Goal: Task Accomplishment & Management: Manage account settings

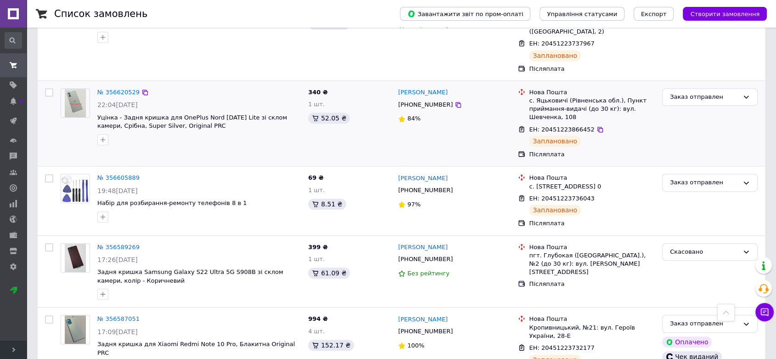
scroll to position [510, 0]
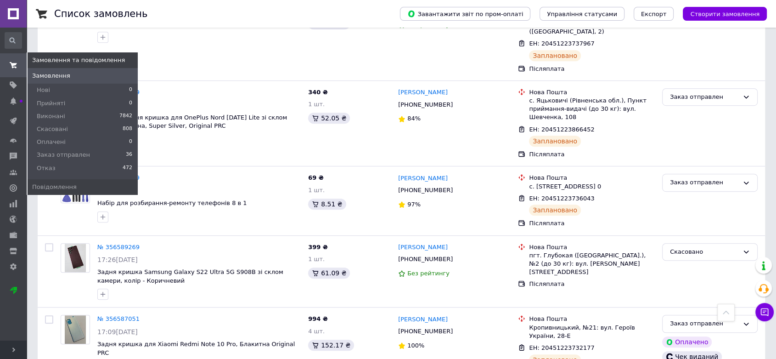
click at [14, 64] on use at bounding box center [13, 65] width 7 height 6
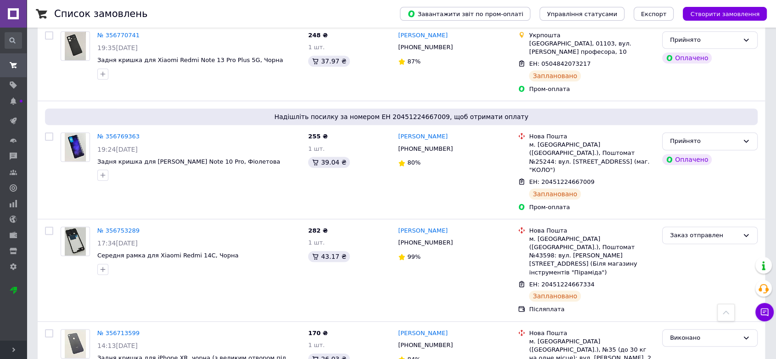
scroll to position [51, 0]
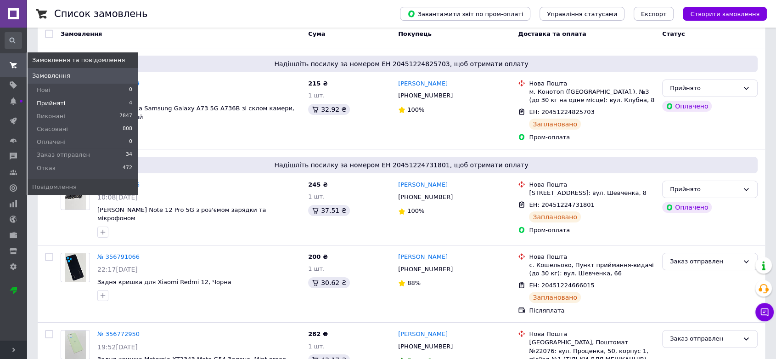
click at [58, 105] on span "Прийняті" at bounding box center [51, 103] width 28 height 8
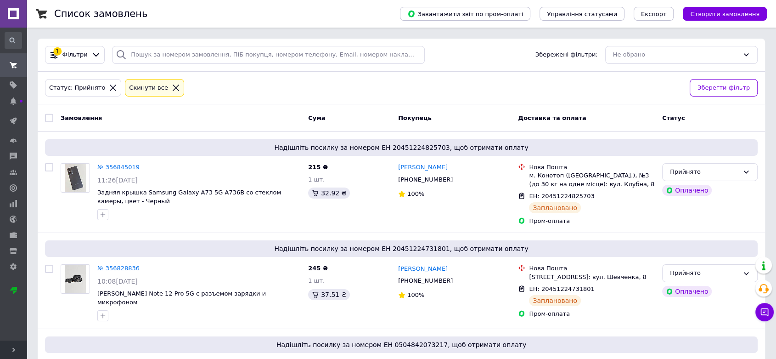
click at [48, 117] on input "checkbox" at bounding box center [49, 118] width 8 height 8
checkbox input "true"
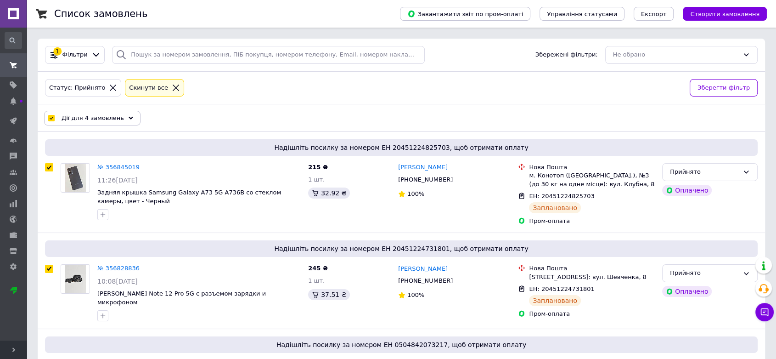
click at [77, 118] on span "Дії для 4 замовлень" at bounding box center [93, 118] width 62 height 8
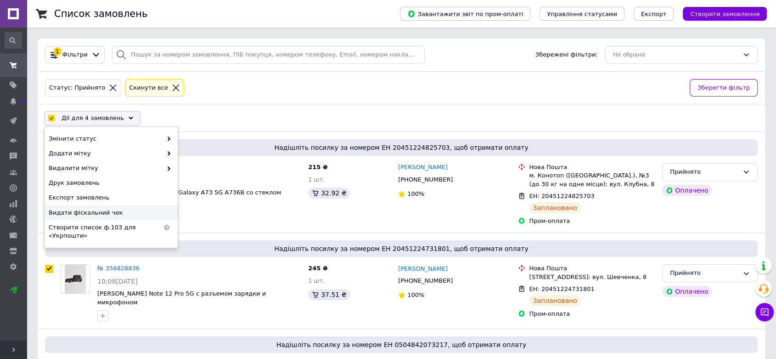
click at [101, 212] on span "Видати фіскальний чек" at bounding box center [110, 212] width 123 height 8
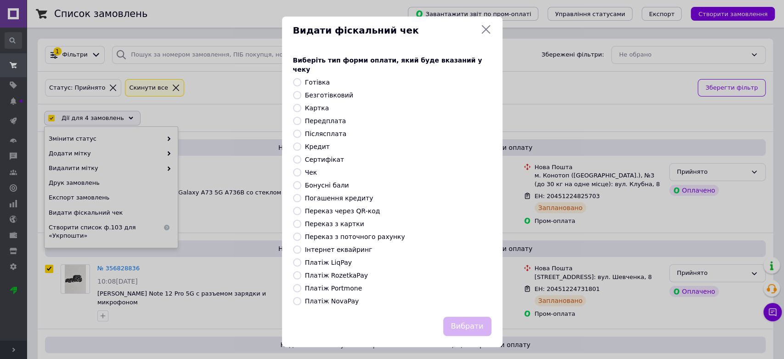
click at [328, 271] on label "Платіж RozetkaPay" at bounding box center [336, 274] width 63 height 7
click at [301, 271] on input "Платіж RozetkaPay" at bounding box center [297, 275] width 8 height 8
radio input "true"
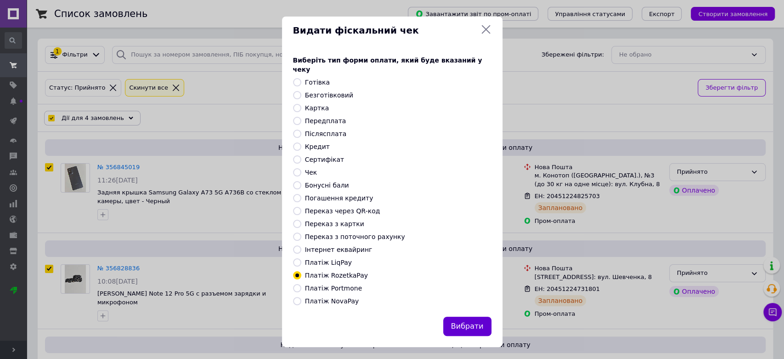
click at [483, 316] on button "Вибрати" at bounding box center [467, 326] width 48 height 20
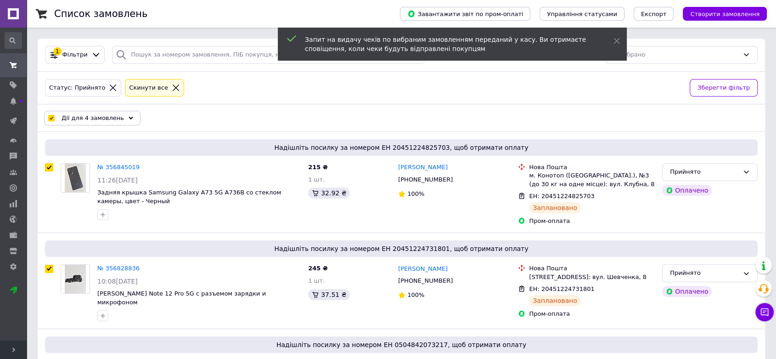
click at [101, 116] on span "Дії для 4 замовлень" at bounding box center [93, 118] width 62 height 8
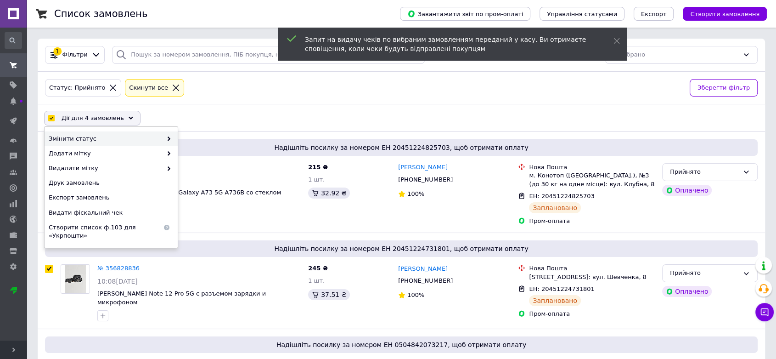
click at [115, 141] on span "Змінити статус" at bounding box center [105, 139] width 113 height 8
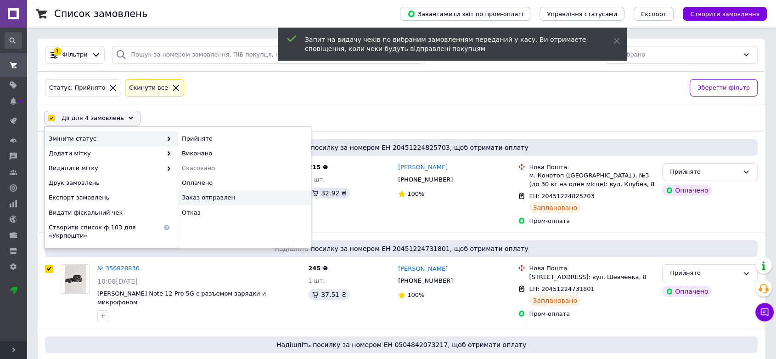
click at [205, 199] on div "Заказ отправлен" at bounding box center [244, 197] width 133 height 15
checkbox input "false"
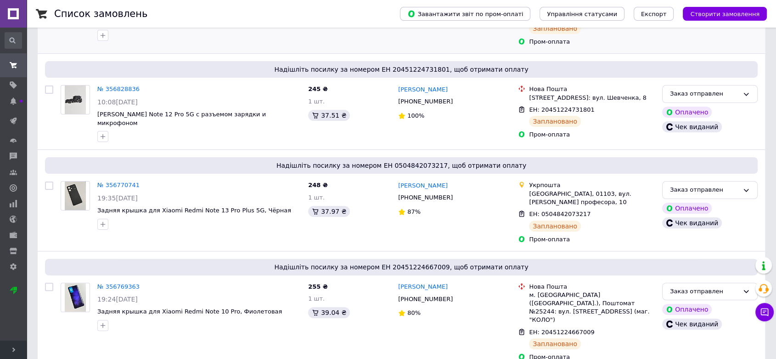
scroll to position [180, 0]
click at [124, 181] on link "№ 356770741" at bounding box center [118, 184] width 42 height 7
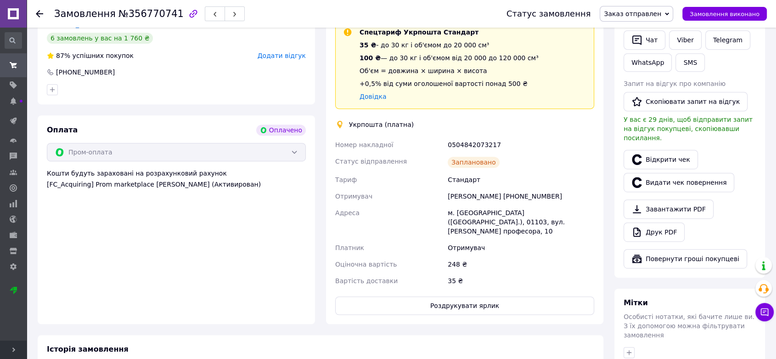
scroll to position [459, 0]
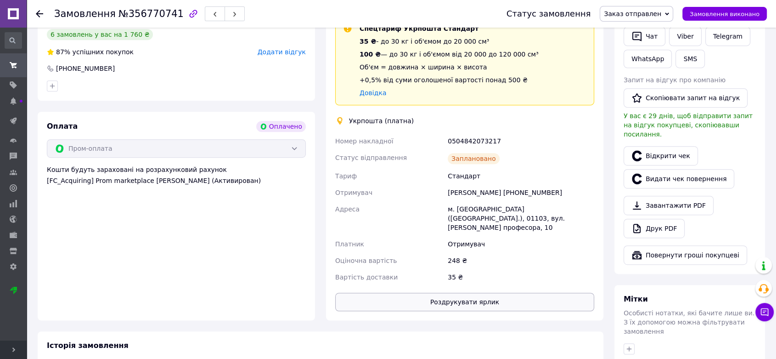
click at [456, 292] on button "Роздрукувати ярлик" at bounding box center [464, 301] width 259 height 18
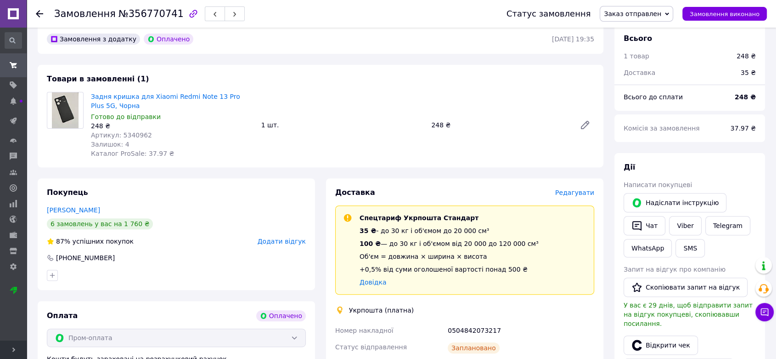
scroll to position [204, 0]
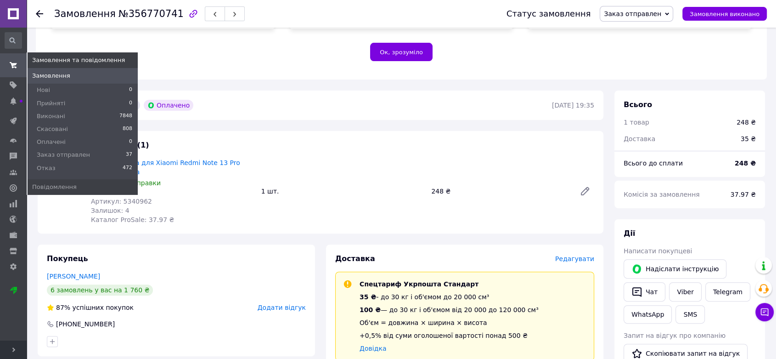
click at [11, 66] on icon at bounding box center [13, 65] width 7 height 7
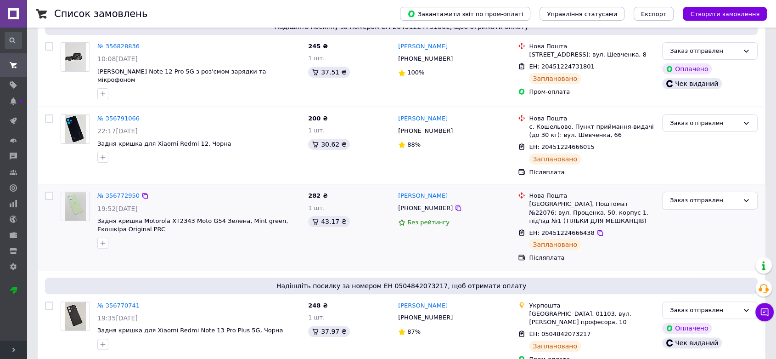
scroll to position [204, 0]
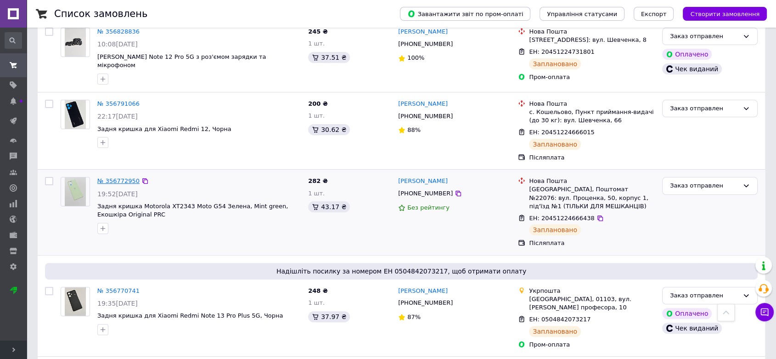
click at [118, 177] on link "№ 356772950" at bounding box center [118, 180] width 42 height 7
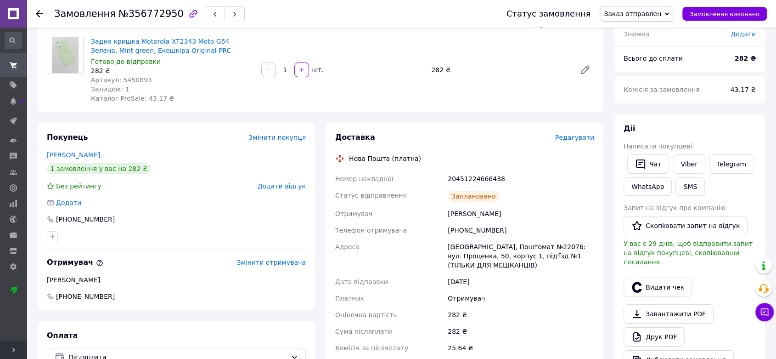
scroll to position [51, 0]
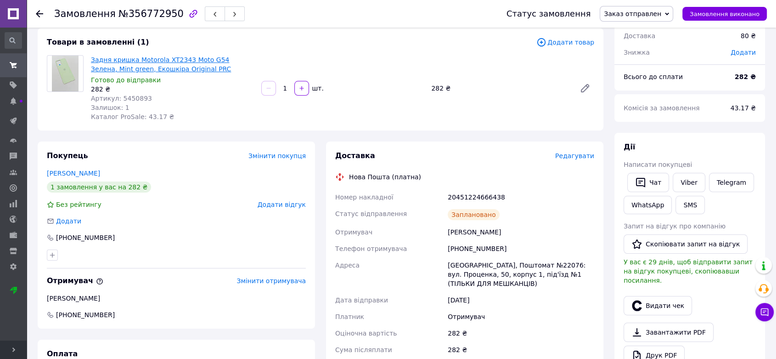
click at [138, 61] on link "Задня кришка Motorola XT2343 Moto G54 Зелена, Mint green, Екошкіра Original PRC" at bounding box center [161, 64] width 140 height 17
click at [124, 105] on div "Залишок: 1" at bounding box center [172, 107] width 163 height 9
click at [128, 101] on span "Артикул: 5450893" at bounding box center [121, 98] width 61 height 7
copy span "5450893"
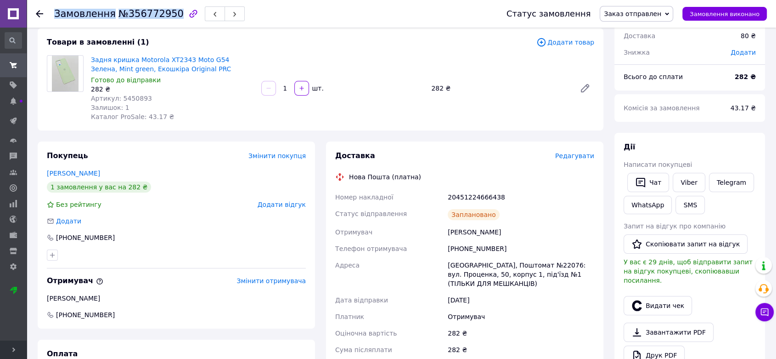
drag, startPoint x: 166, startPoint y: 16, endPoint x: 55, endPoint y: 12, distance: 111.2
click at [55, 12] on h1 "Замовлення №356772950" at bounding box center [118, 13] width 129 height 11
copy h1 "Замовлення №356772950"
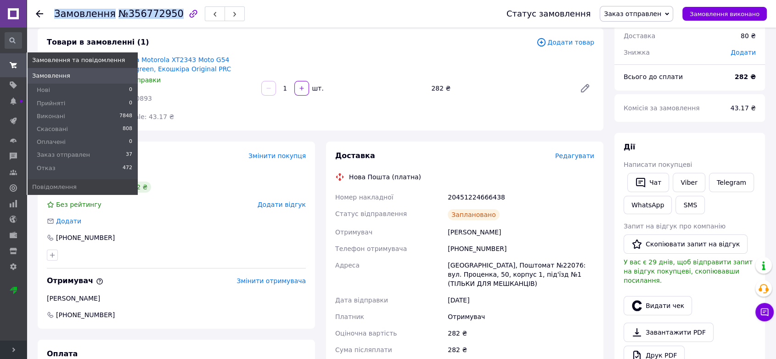
click at [7, 60] on span at bounding box center [13, 65] width 27 height 17
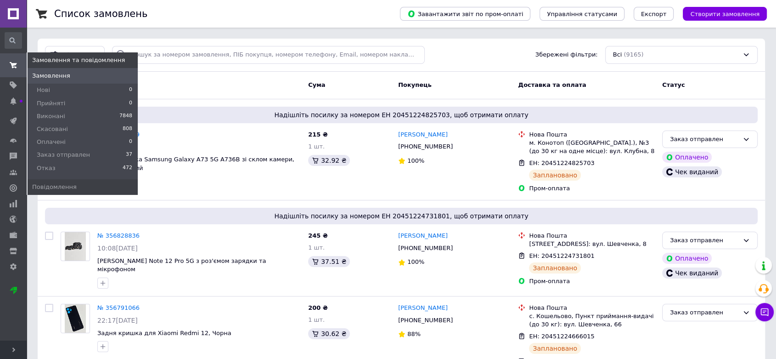
click at [10, 67] on icon at bounding box center [13, 65] width 7 height 7
